Goal: Task Accomplishment & Management: Manage account settings

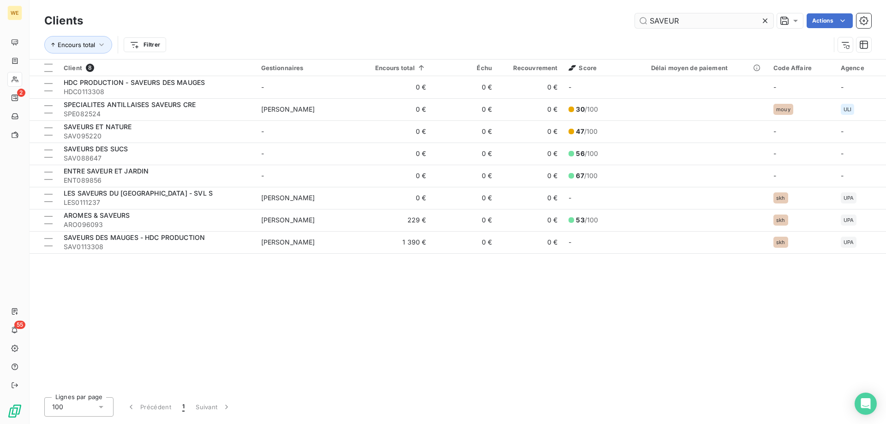
click at [663, 22] on input "SAVEUR" at bounding box center [704, 20] width 138 height 15
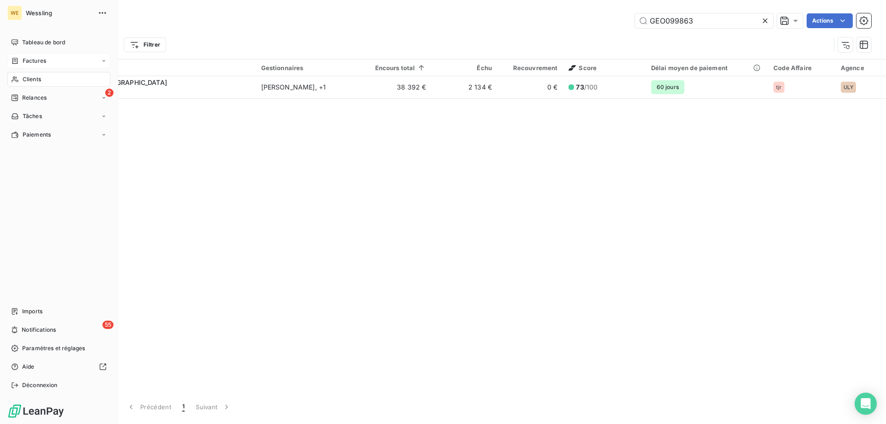
type input "GEO099863"
click at [35, 62] on span "Factures" at bounding box center [35, 61] width 24 height 8
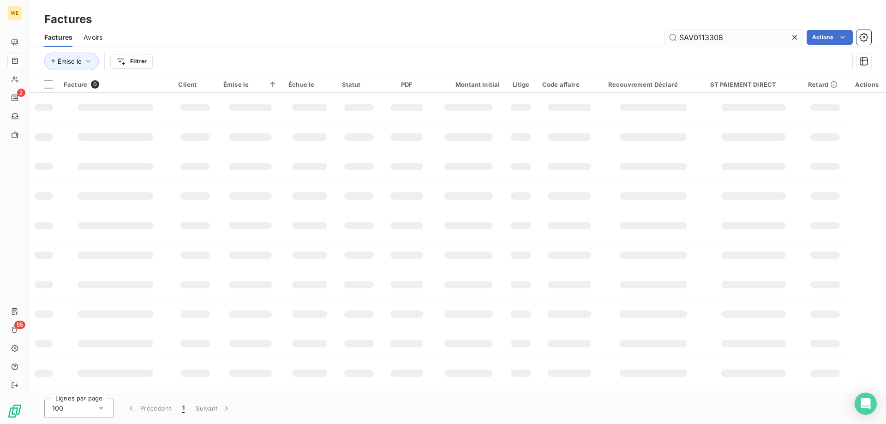
click at [715, 36] on input "SAV0113308" at bounding box center [734, 37] width 138 height 15
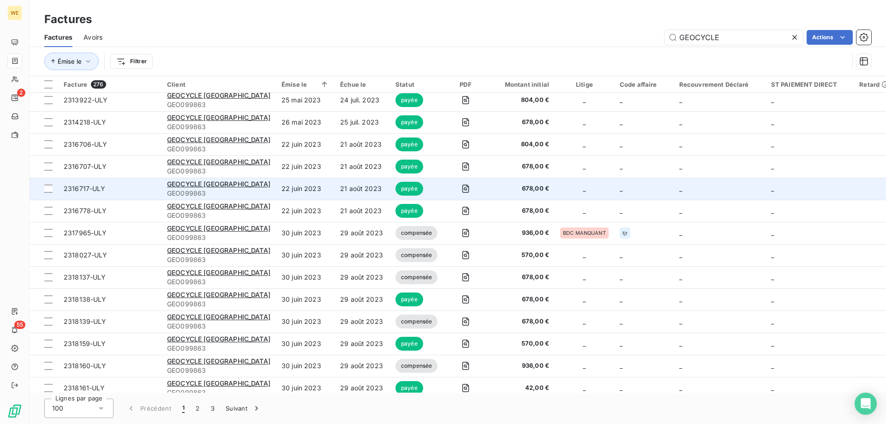
scroll to position [1062, 0]
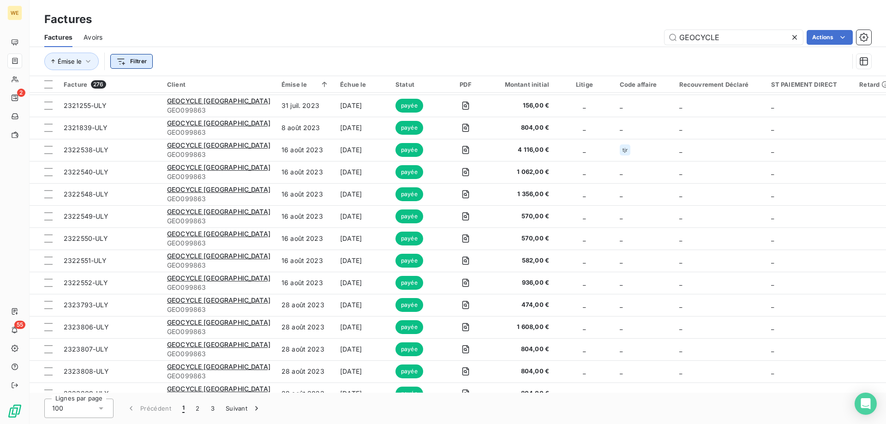
click at [137, 59] on html "WE 2 55 Factures Factures Avoirs GEOCYCLE Actions Émise le Filtrer Facture 276 …" at bounding box center [443, 212] width 886 height 424
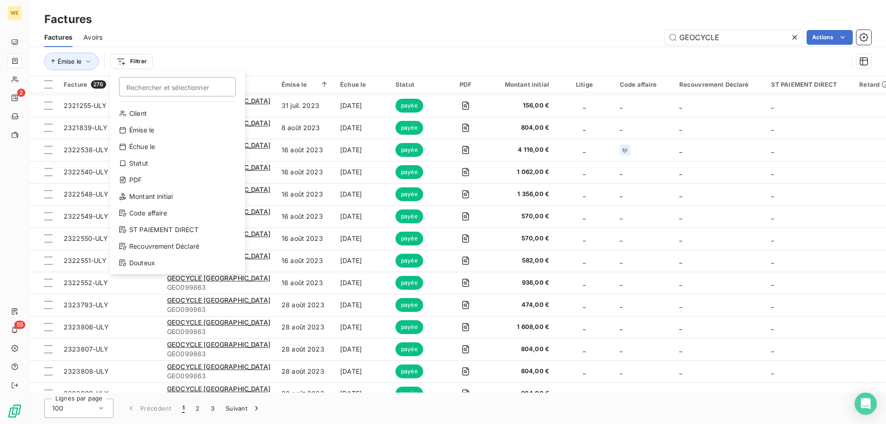
click at [213, 410] on html "WE 2 55 Factures Factures Avoirs GEOCYCLE Actions Émise le Filtrer Rechercher e…" at bounding box center [443, 212] width 886 height 424
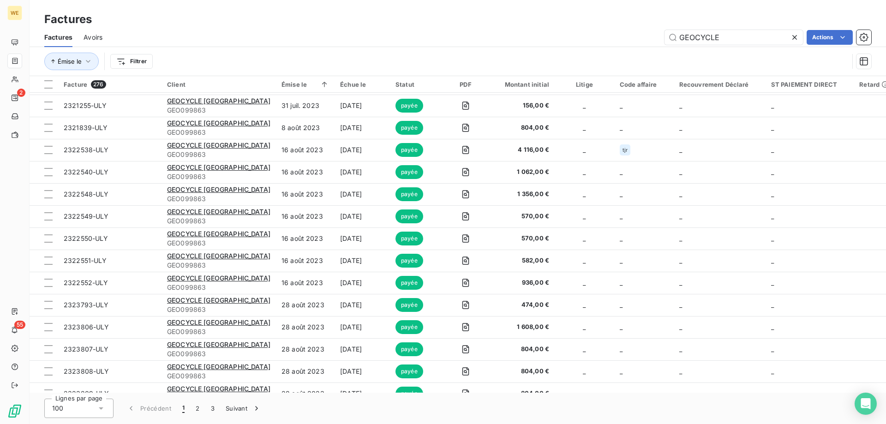
click at [213, 410] on button "3" at bounding box center [212, 408] width 15 height 19
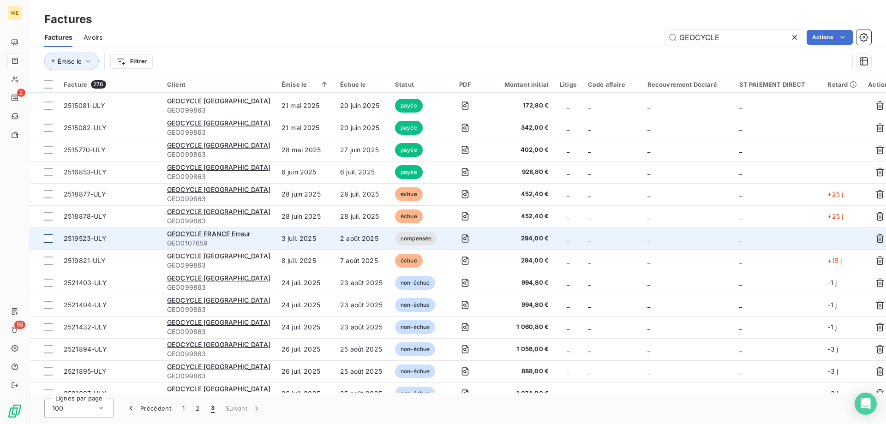
click at [51, 241] on div at bounding box center [48, 239] width 8 height 8
click at [876, 240] on icon "button" at bounding box center [880, 239] width 8 height 9
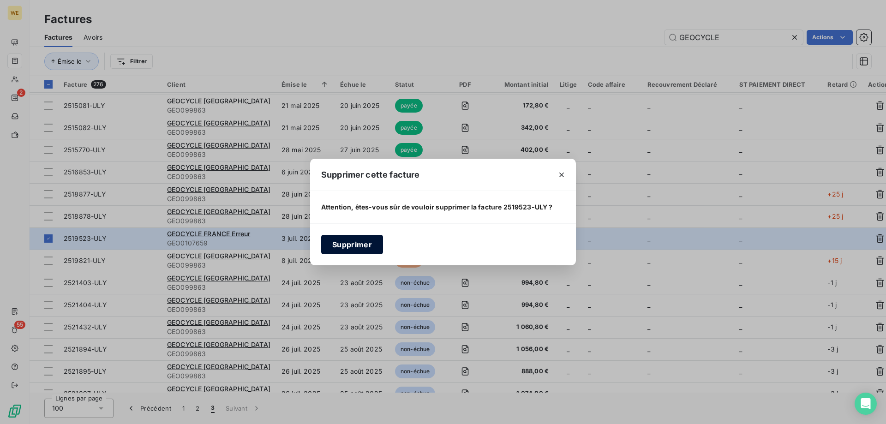
click at [348, 244] on button "Supprimer" at bounding box center [352, 244] width 62 height 19
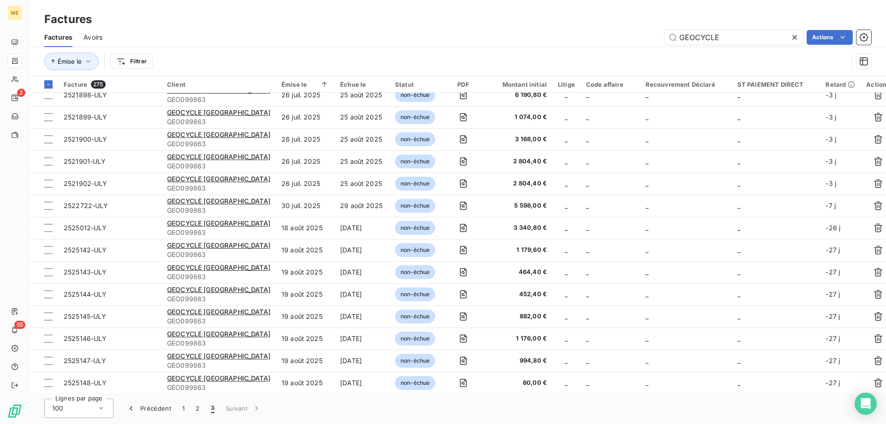
scroll to position [1362, 0]
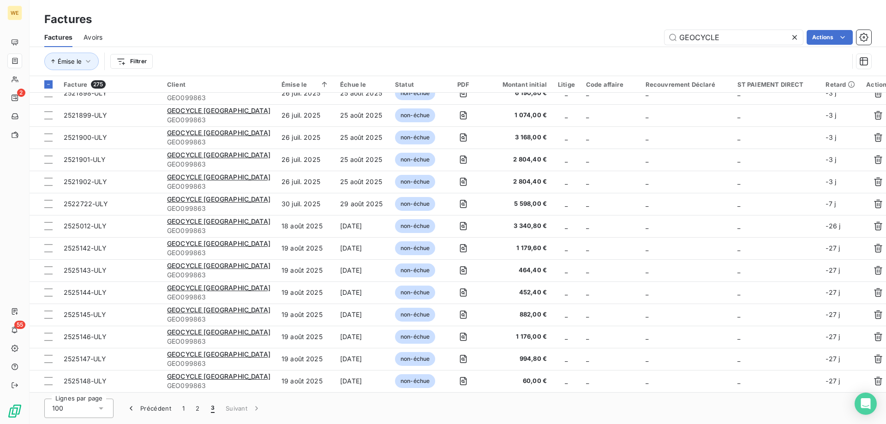
click at [307, 418] on div "Lignes par page 100 Précédent 1 2 3 Suivant" at bounding box center [458, 408] width 857 height 31
click at [212, 410] on span "3" at bounding box center [213, 408] width 4 height 9
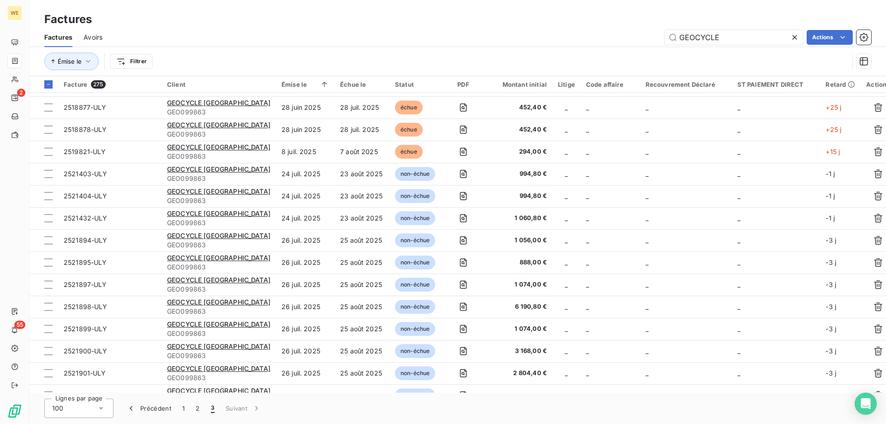
scroll to position [1131, 0]
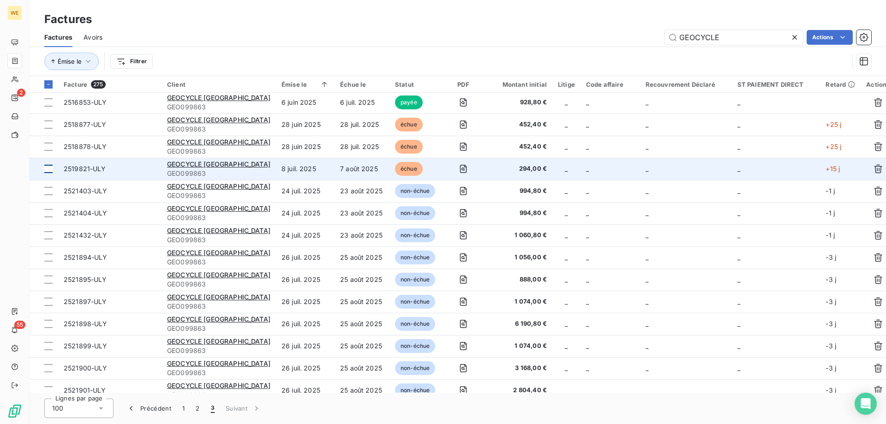
click at [48, 168] on div at bounding box center [48, 169] width 8 height 8
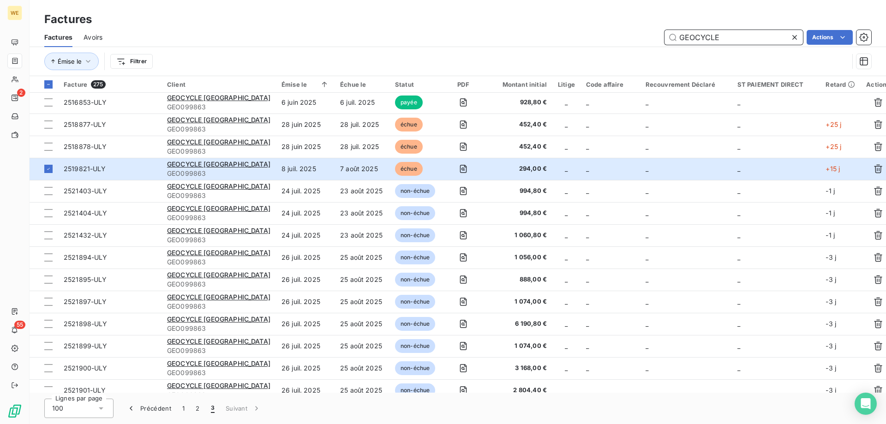
click at [705, 35] on input "GEOCYCLE" at bounding box center [734, 37] width 138 height 15
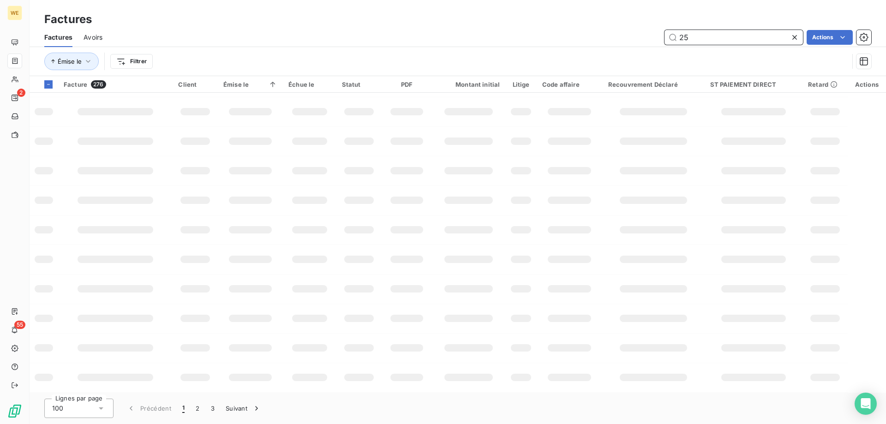
scroll to position [144, 0]
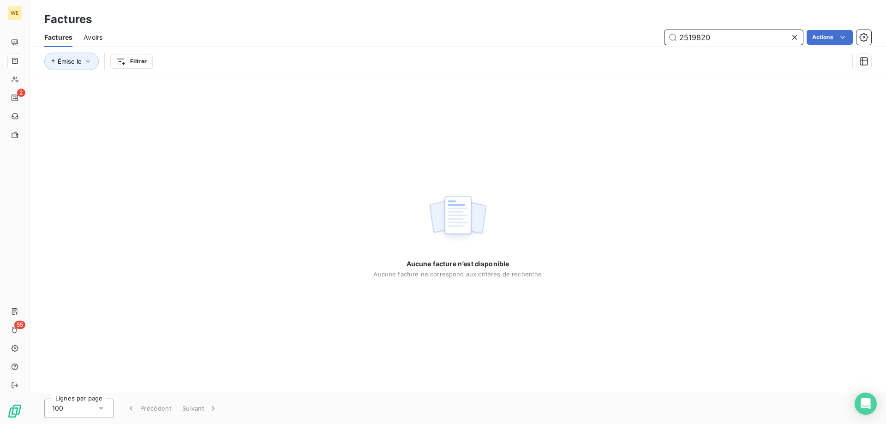
type input "2519820"
click at [75, 125] on div "Aucune facture n’est disponible Aucune facture ne correspond aux critères de re…" at bounding box center [458, 234] width 857 height 317
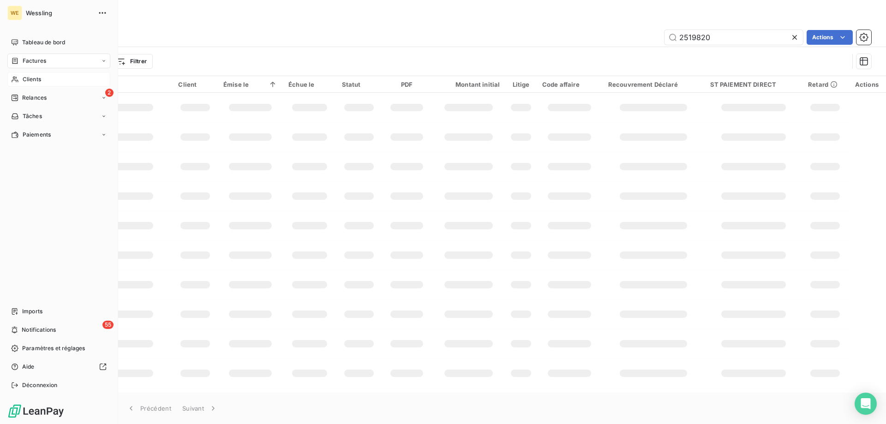
click at [36, 77] on span "Clients" at bounding box center [32, 79] width 18 height 8
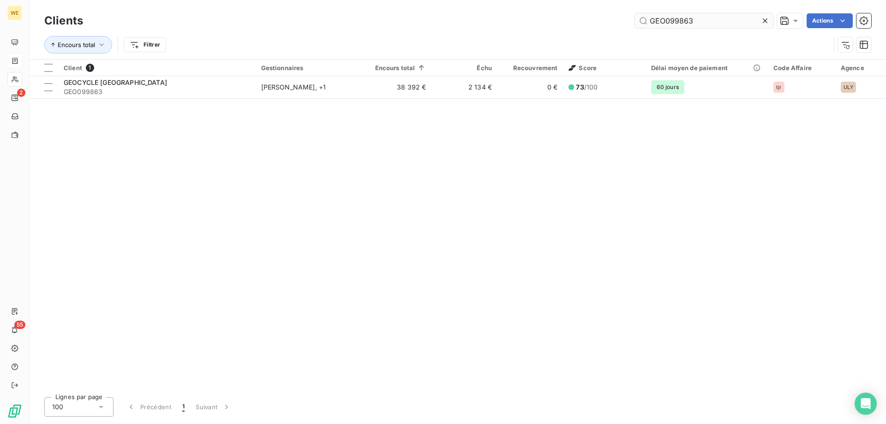
click at [669, 20] on input "GEO099863" at bounding box center [704, 20] width 138 height 15
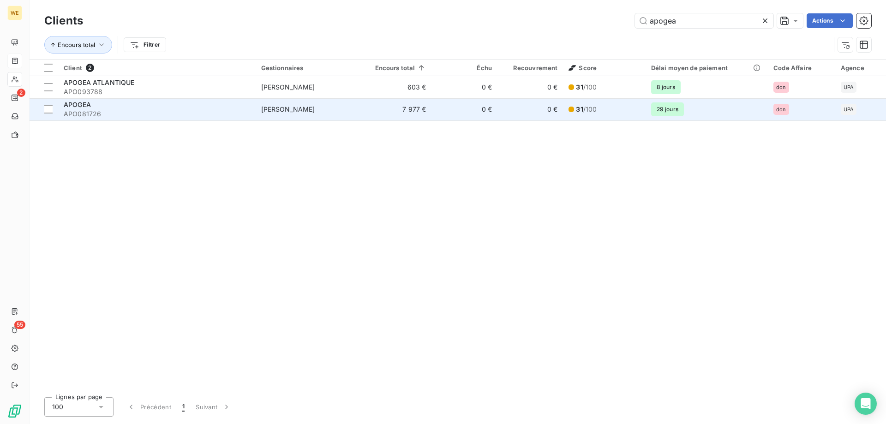
type input "apogea"
click at [147, 110] on span "APO081726" at bounding box center [157, 113] width 187 height 9
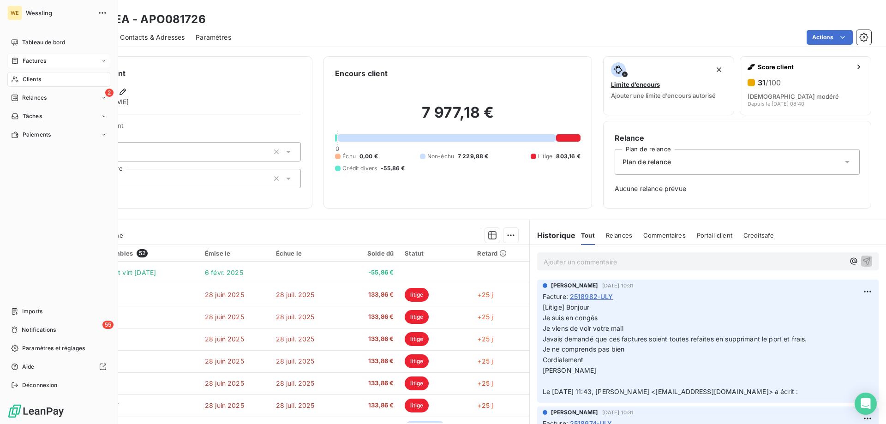
click at [34, 75] on span "Clients" at bounding box center [32, 79] width 18 height 8
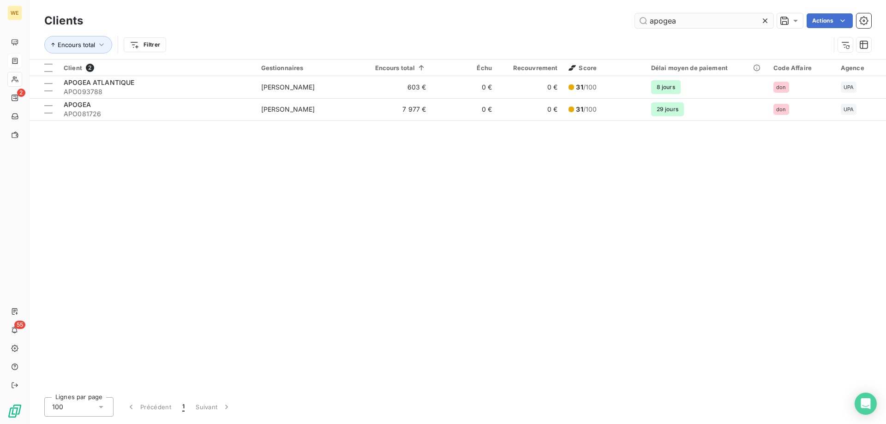
click at [657, 21] on input "apogea" at bounding box center [704, 20] width 138 height 15
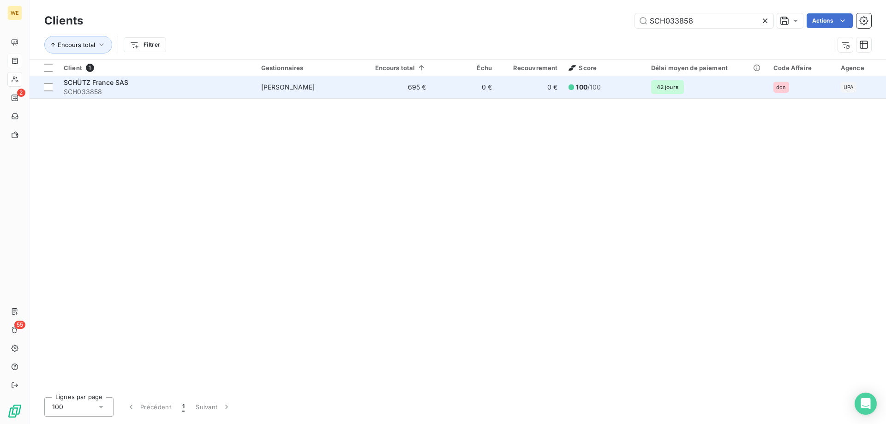
type input "SCH033858"
click at [132, 84] on div "SCHÜTZ France SAS" at bounding box center [157, 82] width 187 height 9
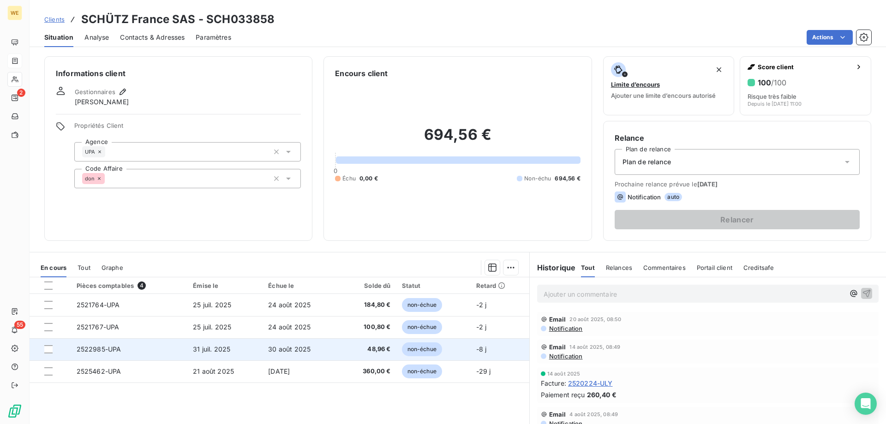
drag, startPoint x: 49, startPoint y: 349, endPoint x: 51, endPoint y: 338, distance: 11.2
click at [50, 348] on div at bounding box center [48, 349] width 8 height 8
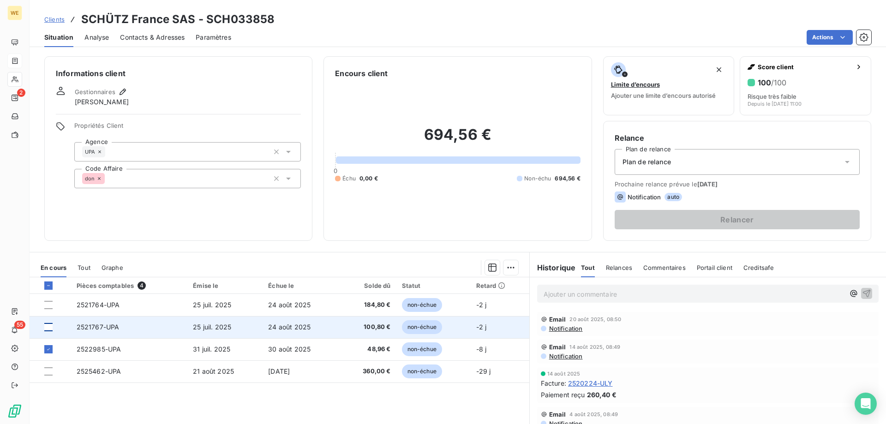
click at [48, 326] on div at bounding box center [48, 327] width 8 height 8
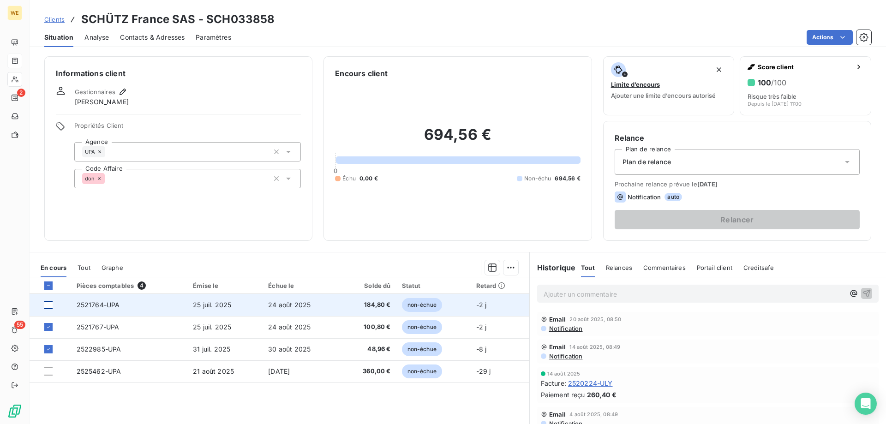
click at [48, 307] on div at bounding box center [48, 305] width 8 height 8
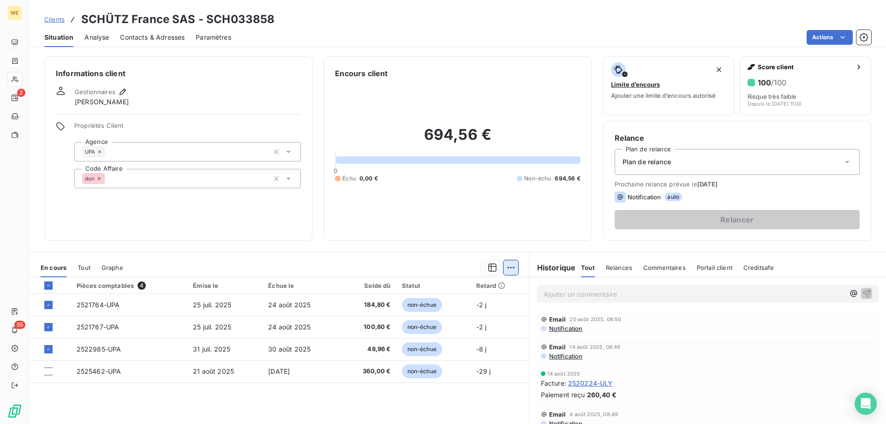
click at [509, 269] on html "WE 2 55 Clients SCHÜTZ [GEOGRAPHIC_DATA] SAS - SCH033858 Situation Analyse Cont…" at bounding box center [443, 212] width 886 height 424
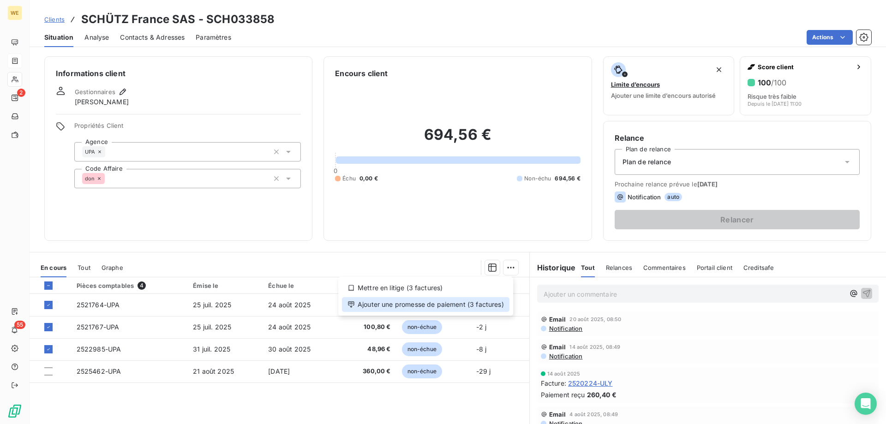
click at [492, 306] on div "Ajouter une promesse de paiement (3 factures)" at bounding box center [426, 304] width 168 height 15
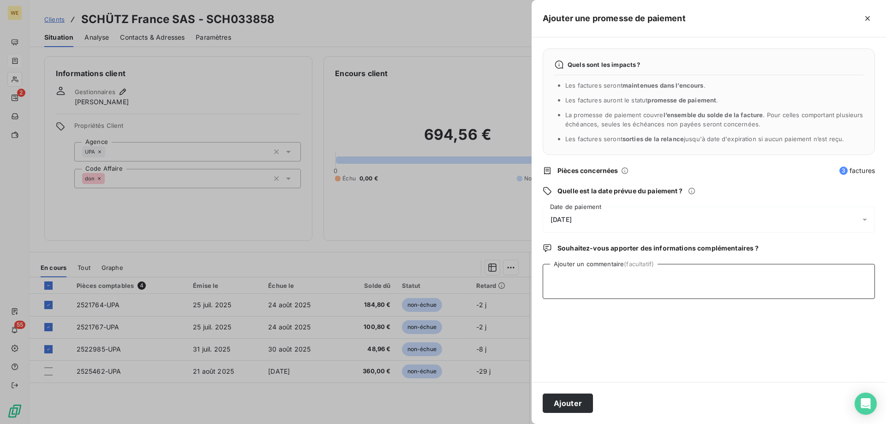
click at [606, 281] on textarea "Ajouter un commentaire (facultatif)" at bounding box center [709, 281] width 332 height 35
type textarea "[DATE]"
click at [584, 212] on div "[DATE]" at bounding box center [709, 220] width 332 height 26
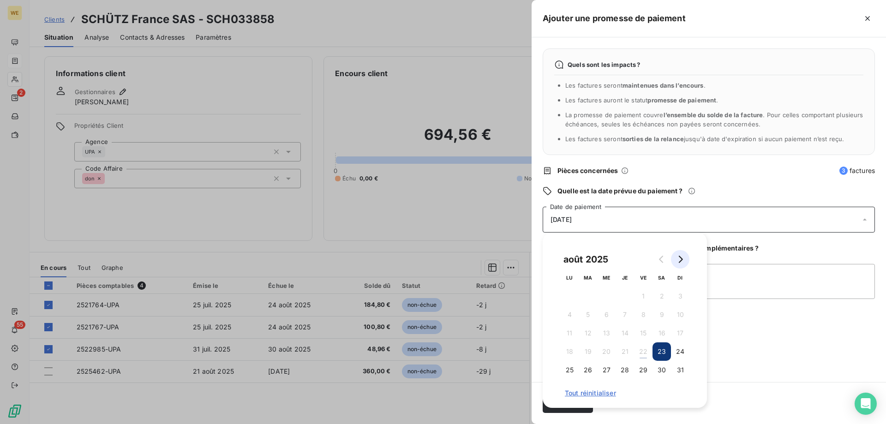
click at [678, 260] on icon "Go to next month" at bounding box center [680, 259] width 7 height 7
click at [662, 296] on button "6" at bounding box center [662, 296] width 18 height 18
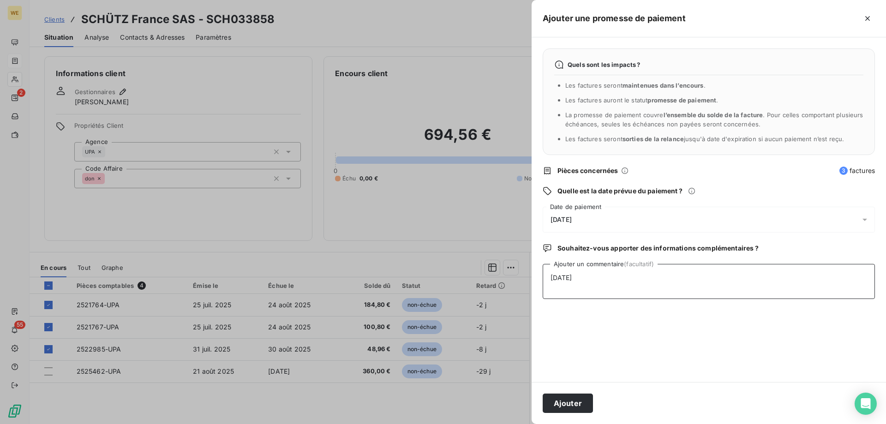
click at [743, 289] on textarea "[DATE]" at bounding box center [709, 281] width 332 height 35
click at [580, 407] on button "Ajouter" at bounding box center [568, 403] width 50 height 19
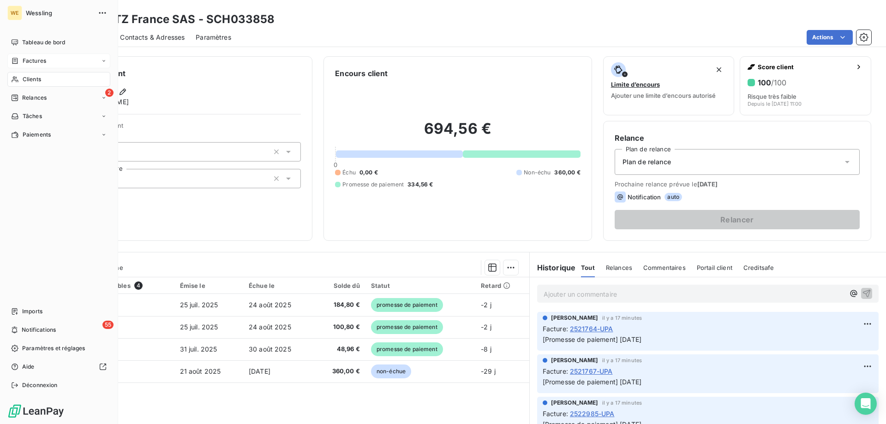
click at [35, 85] on div "Clients" at bounding box center [58, 79] width 103 height 15
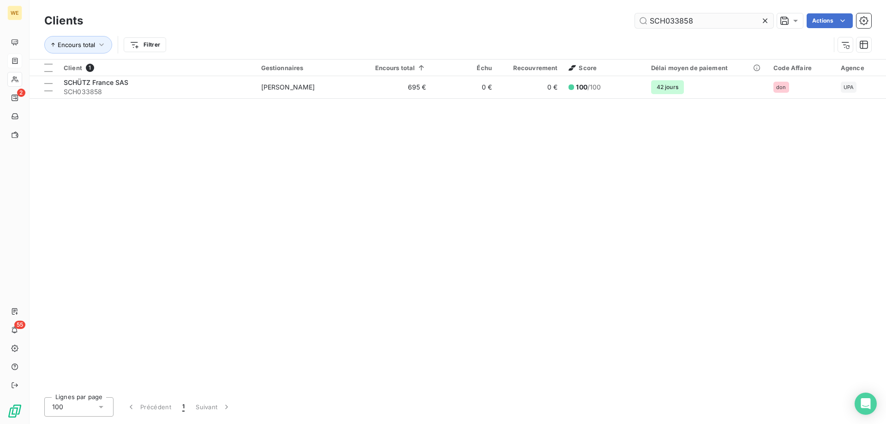
click at [674, 19] on input "SCH033858" at bounding box center [704, 20] width 138 height 15
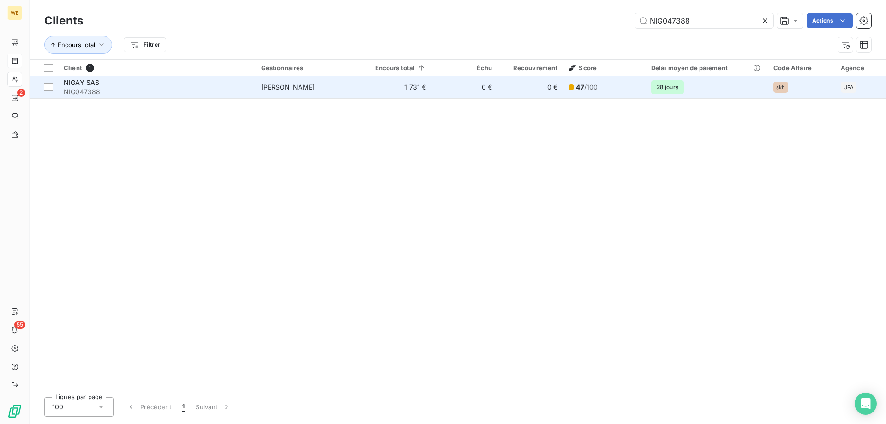
type input "NIG047388"
click at [98, 90] on span "NIG047388" at bounding box center [157, 91] width 187 height 9
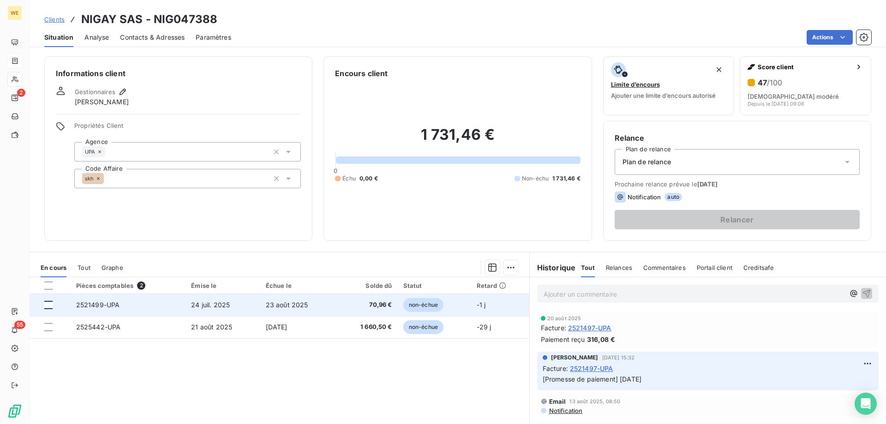
click at [50, 305] on div at bounding box center [48, 305] width 8 height 8
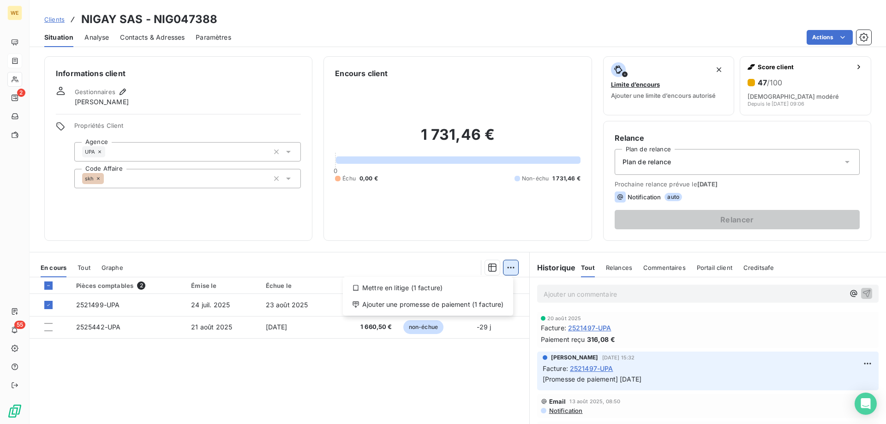
click at [509, 270] on html "WE 2 55 Clients NIGAY SAS - NIG047388 Situation Analyse Contacts & Adresses Par…" at bounding box center [443, 212] width 886 height 424
click at [499, 301] on div "Ajouter une promesse de paiement (1 facture)" at bounding box center [428, 304] width 163 height 15
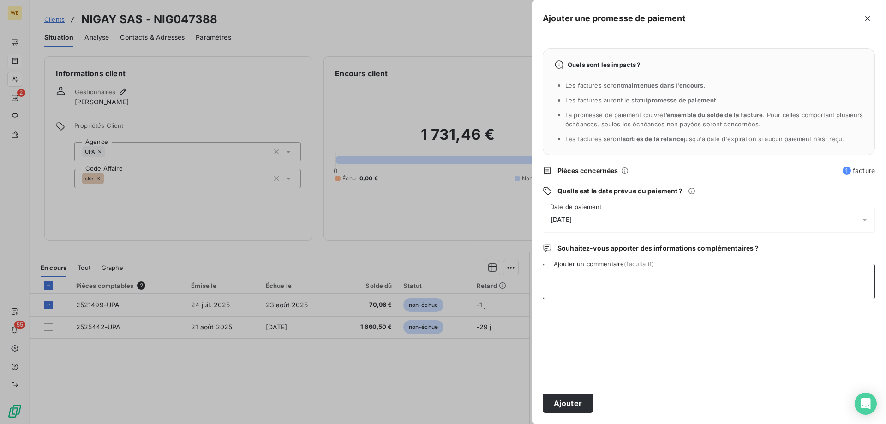
click at [565, 274] on textarea "Ajouter un commentaire (facultatif)" at bounding box center [709, 281] width 332 height 35
type textarea "[DATE]"
click at [592, 219] on div "[DATE]" at bounding box center [709, 220] width 332 height 26
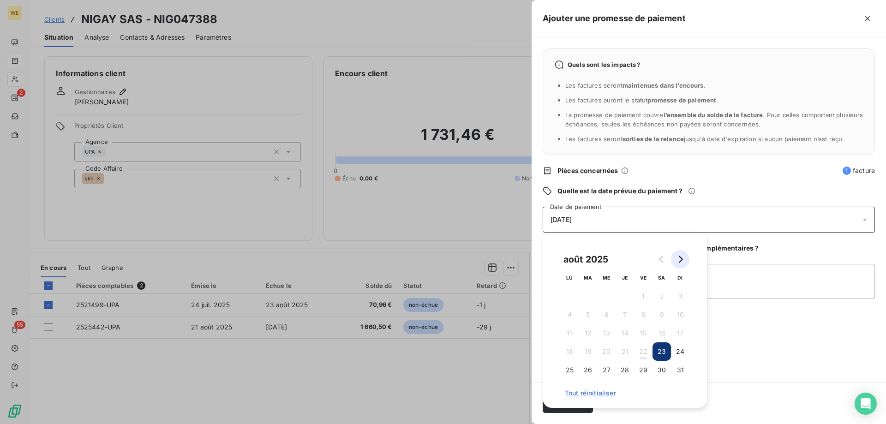
click at [680, 258] on icon "Go to next month" at bounding box center [680, 259] width 7 height 7
drag, startPoint x: 572, startPoint y: 296, endPoint x: 594, endPoint y: 310, distance: 26.1
click at [572, 297] on button "1" at bounding box center [569, 296] width 18 height 18
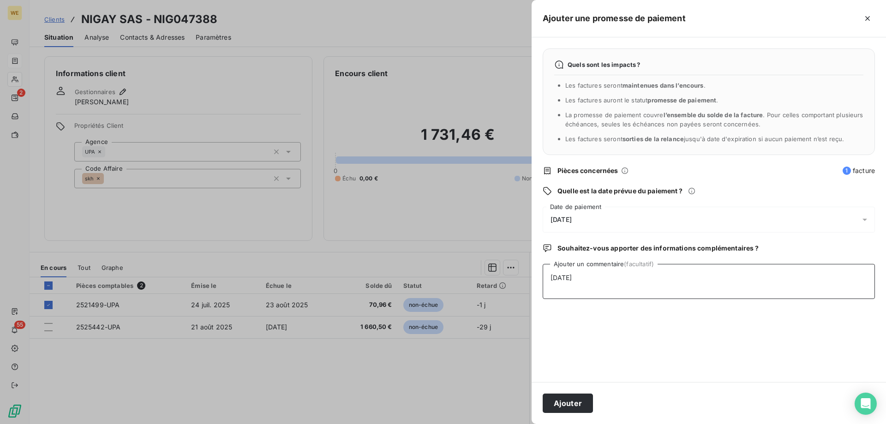
click at [740, 293] on textarea "[DATE]" at bounding box center [709, 281] width 332 height 35
click at [569, 407] on button "Ajouter" at bounding box center [568, 403] width 50 height 19
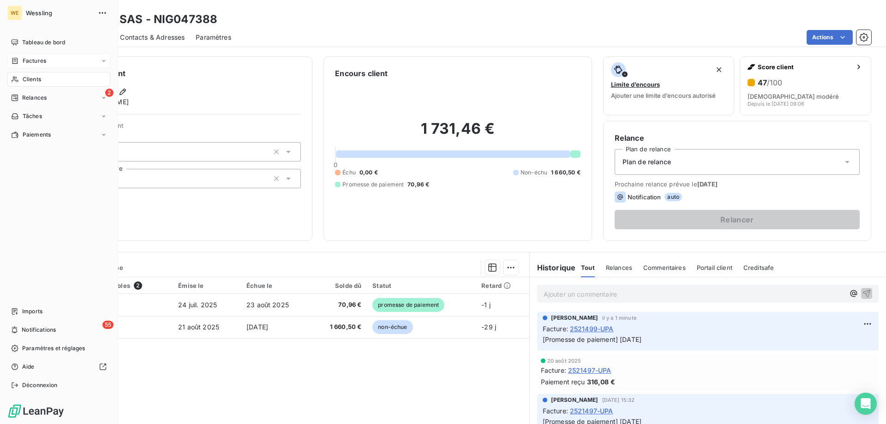
click at [33, 79] on span "Clients" at bounding box center [32, 79] width 18 height 8
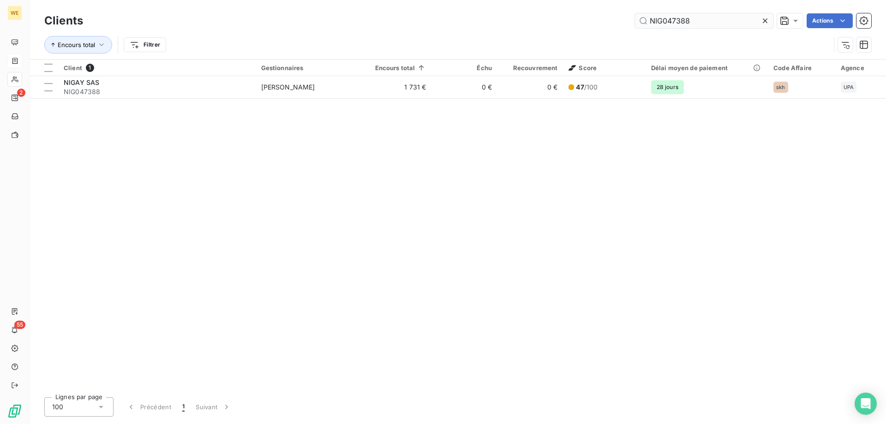
click at [664, 19] on input "NIG047388" at bounding box center [704, 20] width 138 height 15
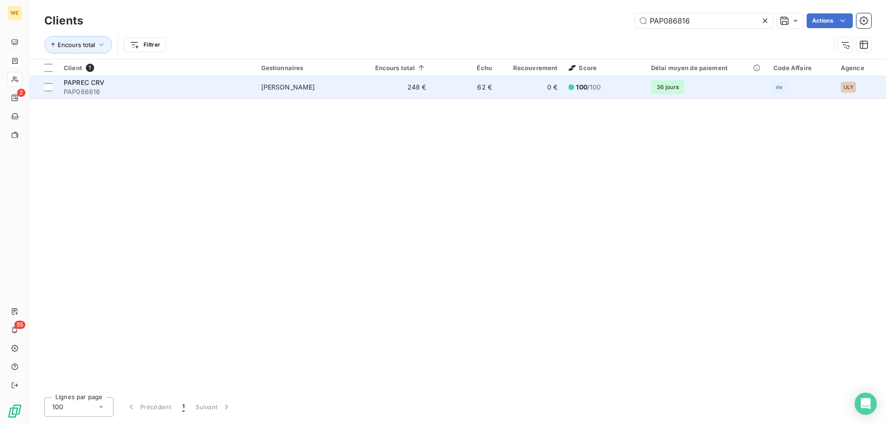
type input "PAP086816"
click at [156, 84] on div "PAPREC CRV" at bounding box center [157, 82] width 187 height 9
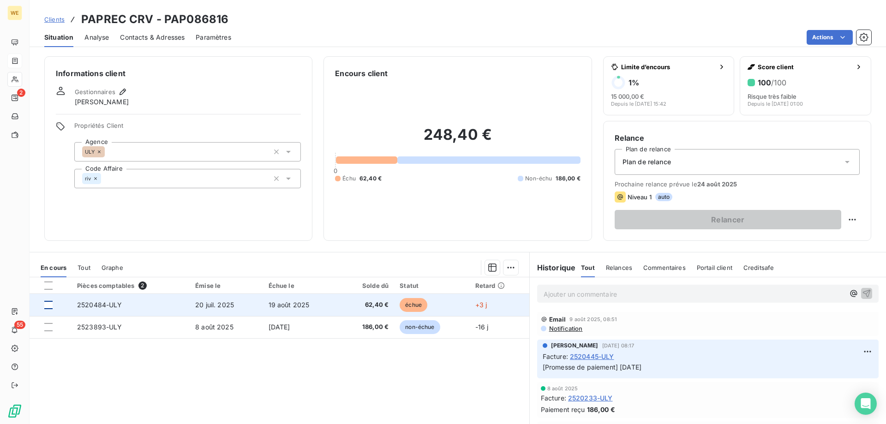
click at [50, 302] on div at bounding box center [48, 305] width 8 height 8
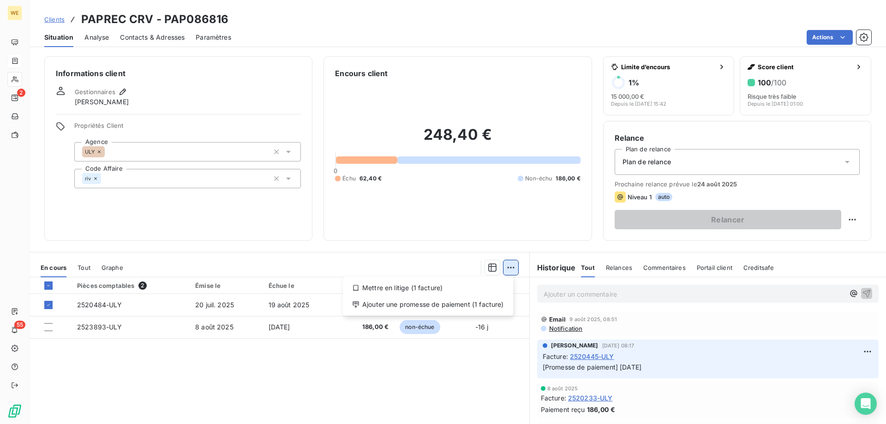
click at [507, 267] on html "WE 2 55 Clients PAPREC CRV - PAP086816 Situation Analyse Contacts & Adresses Pa…" at bounding box center [443, 212] width 886 height 424
click at [492, 308] on div "Ajouter une promesse de paiement (1 facture)" at bounding box center [428, 304] width 163 height 15
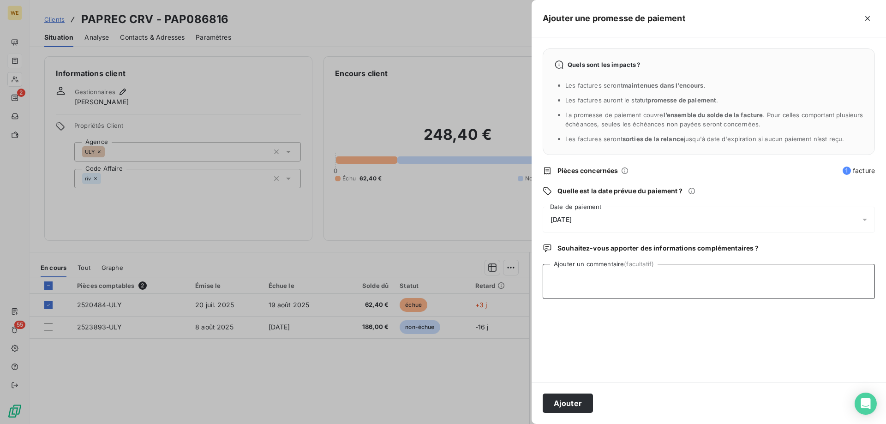
click at [576, 289] on textarea "Ajouter un commentaire (facultatif)" at bounding box center [709, 281] width 332 height 35
type textarea "[DATE]"
click at [575, 211] on div "[DATE]" at bounding box center [709, 220] width 332 height 26
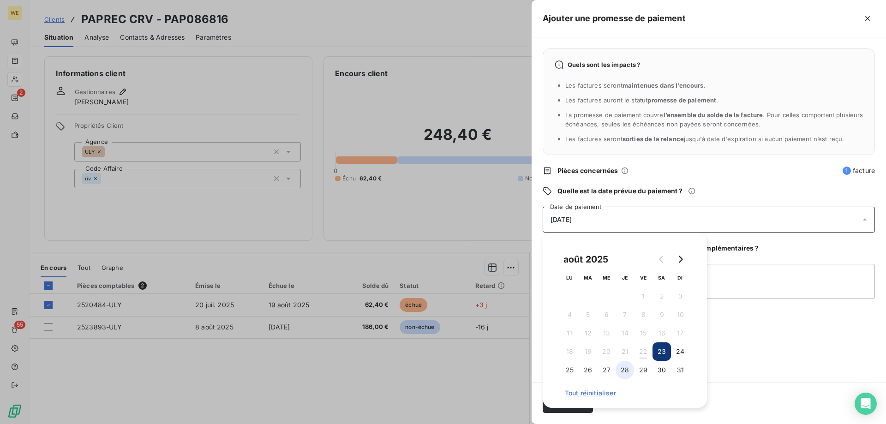
click at [626, 367] on button "28" at bounding box center [625, 370] width 18 height 18
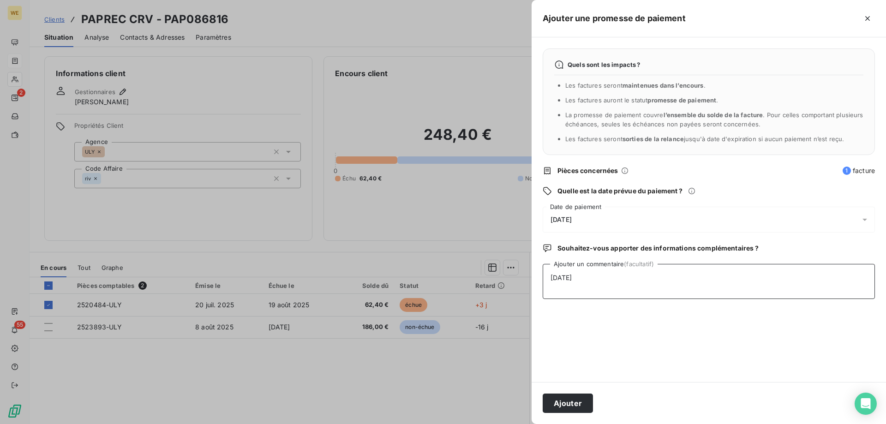
click at [758, 293] on textarea "[DATE]" at bounding box center [709, 281] width 332 height 35
click at [576, 405] on button "Ajouter" at bounding box center [568, 403] width 50 height 19
